Goal: Task Accomplishment & Management: Use online tool/utility

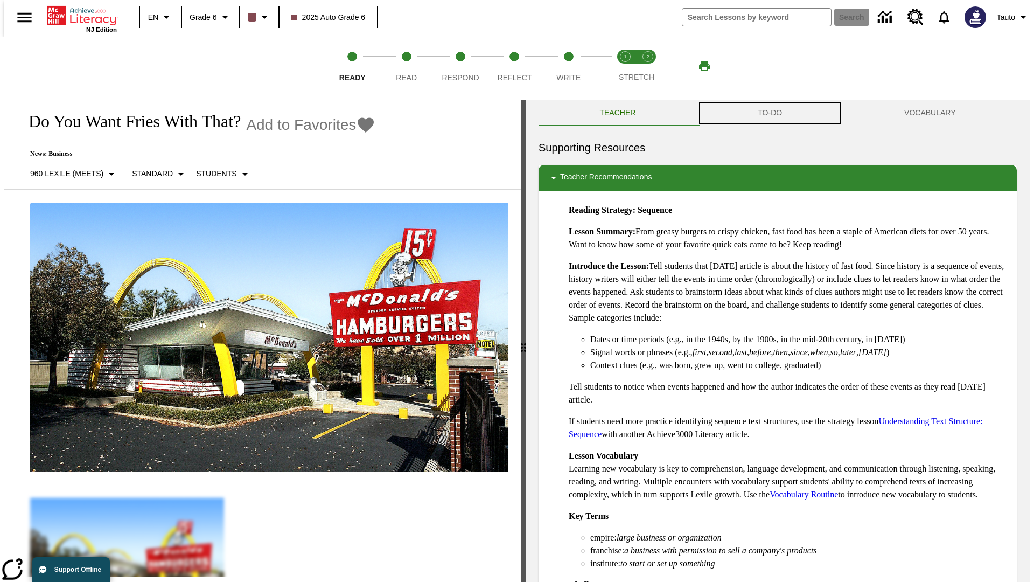
click at [770, 113] on button "TO-DO" at bounding box center [770, 113] width 146 height 26
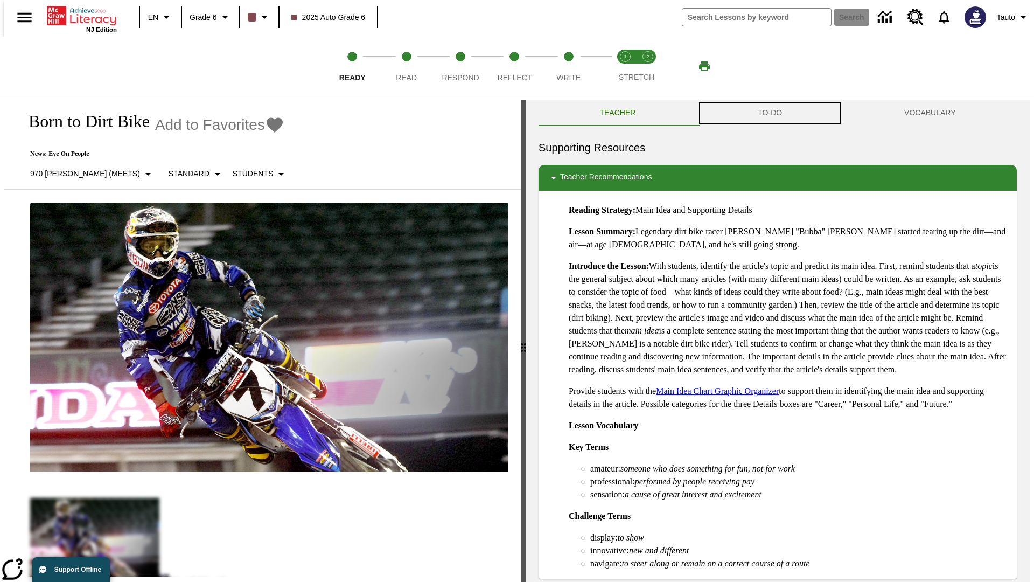
click at [770, 113] on button "TO-DO" at bounding box center [770, 113] width 146 height 26
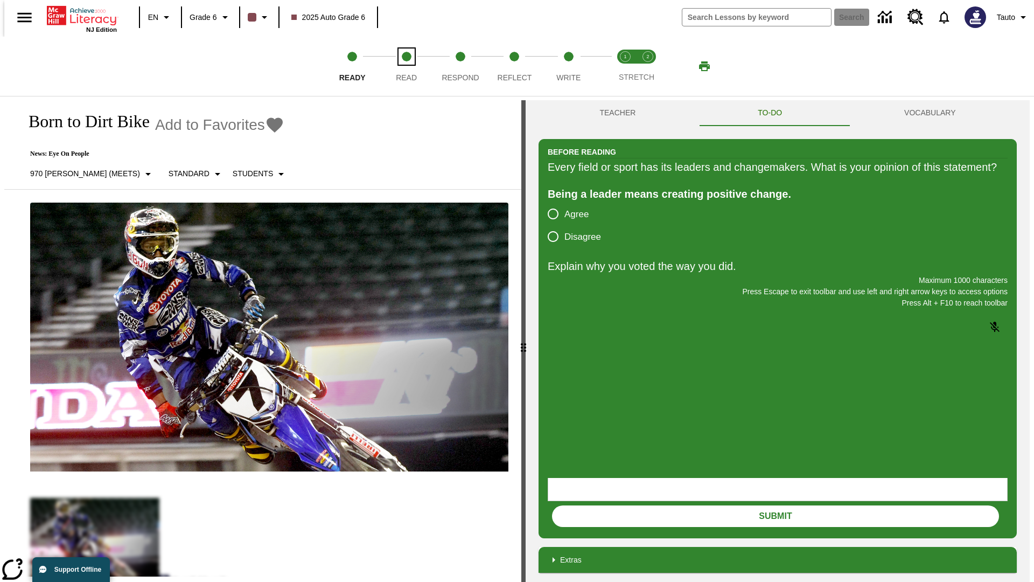
click at [406, 66] on span "Read" at bounding box center [406, 73] width 21 height 19
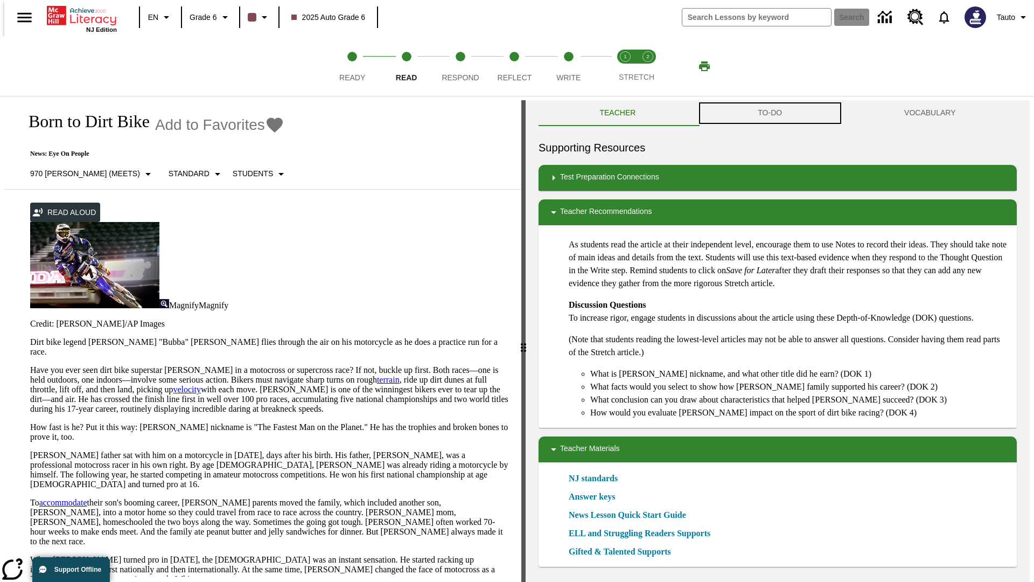
scroll to position [1, 0]
click at [770, 113] on button "TO-DO" at bounding box center [770, 113] width 146 height 26
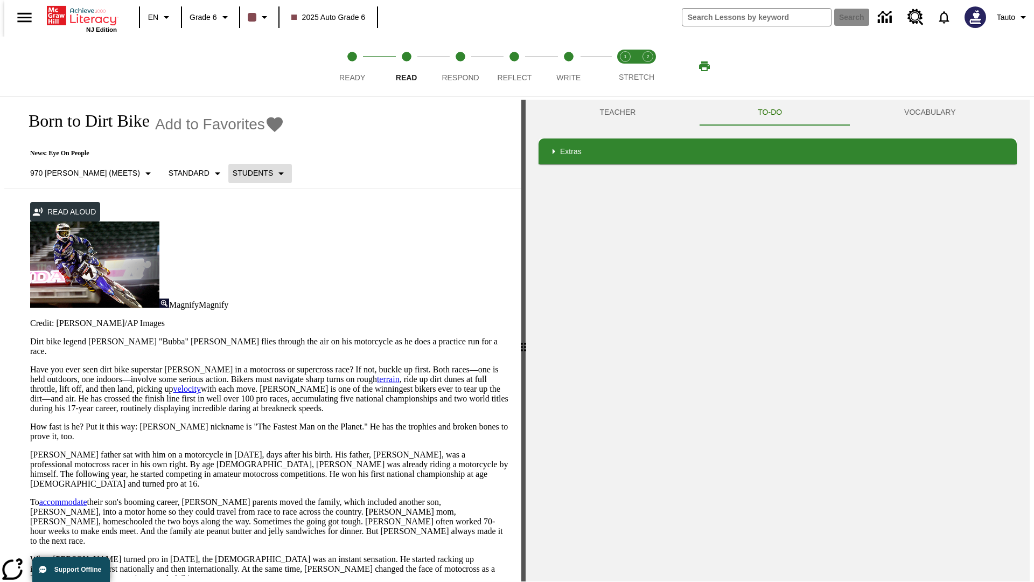
click at [233, 173] on p "Students" at bounding box center [253, 172] width 40 height 11
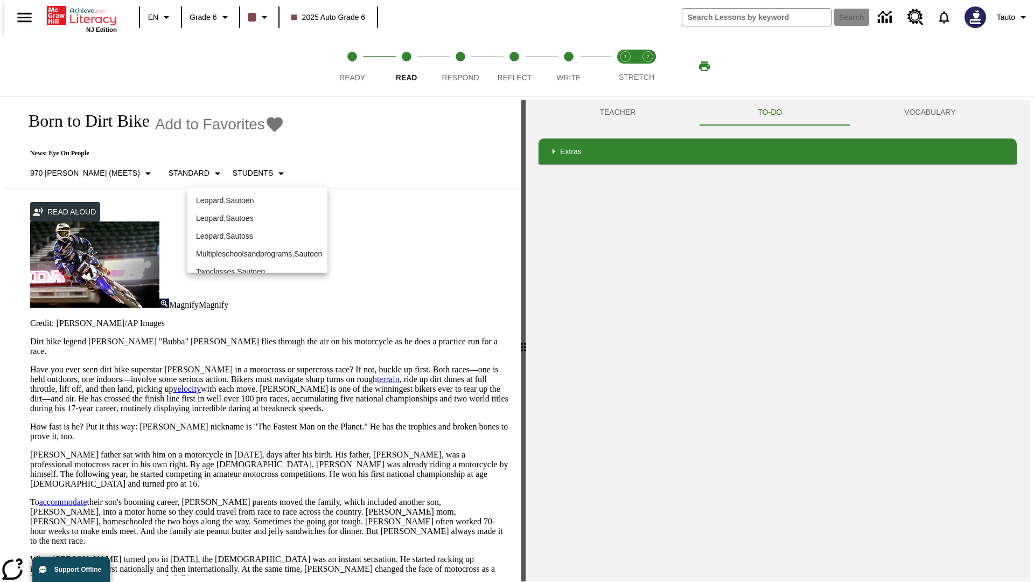
click at [249, 195] on p "Leopard , Sautoen" at bounding box center [257, 200] width 123 height 11
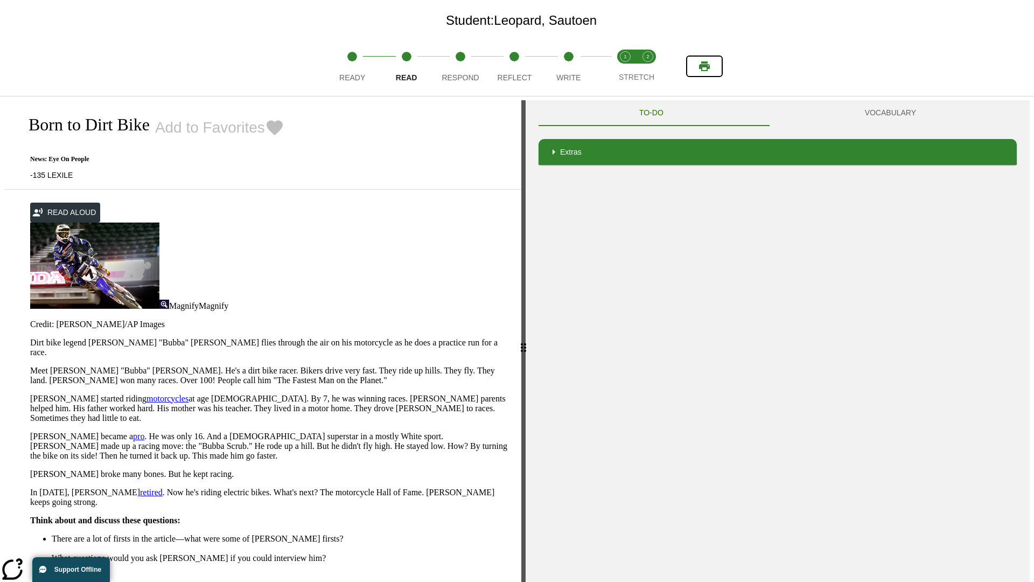
click at [704, 66] on icon "Print" at bounding box center [704, 66] width 11 height 10
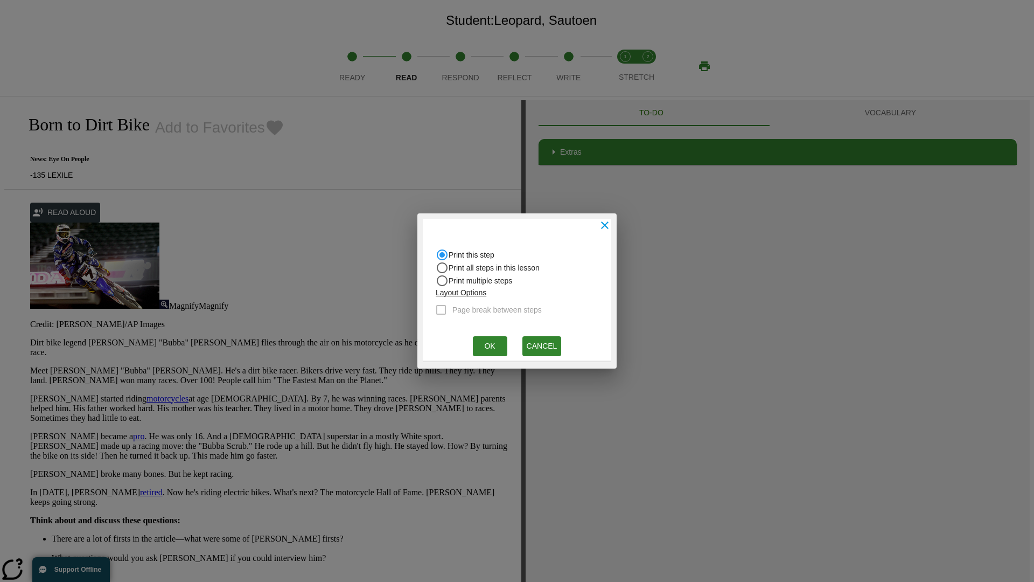
click at [442, 261] on input "Print all steps in this lesson" at bounding box center [442, 254] width 13 height 13
radio input "true"
radio input "false"
checkbox input "true"
click at [490, 346] on button "Ok" at bounding box center [490, 346] width 34 height 20
